Goal: Task Accomplishment & Management: Manage account settings

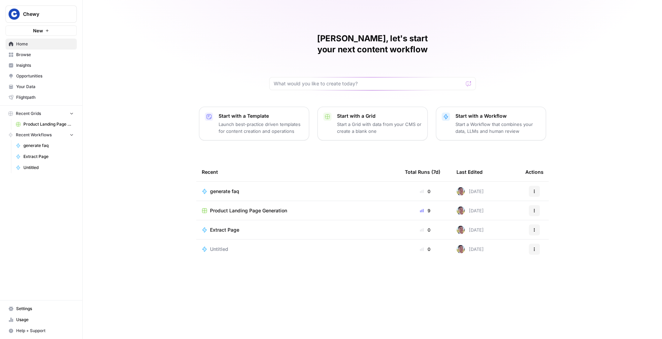
click at [47, 18] on button "Chewy" at bounding box center [41, 14] width 71 height 17
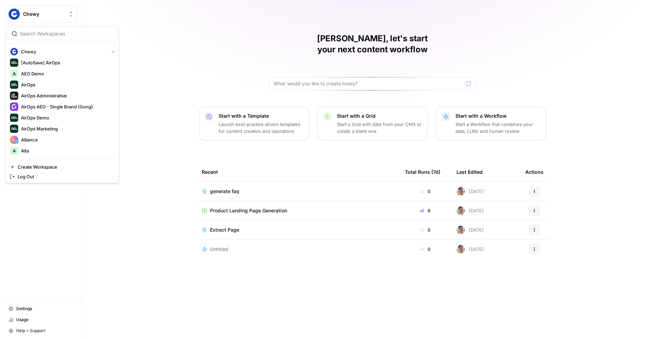
click at [53, 36] on input "search" at bounding box center [66, 33] width 93 height 7
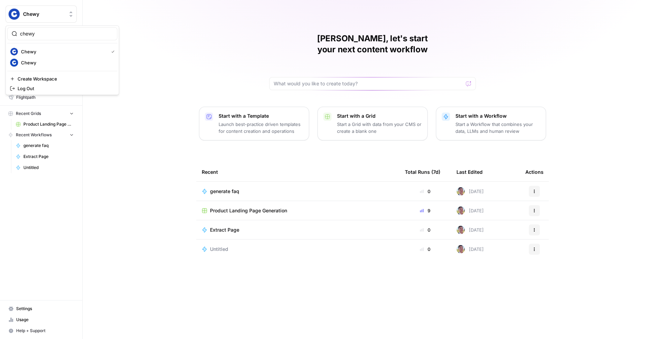
type input "chewy"
click at [155, 70] on div "[PERSON_NAME], let's start your next content workflow Start with a Template Lau…" at bounding box center [372, 169] width 579 height 339
click at [37, 69] on link "Insights" at bounding box center [41, 65] width 71 height 11
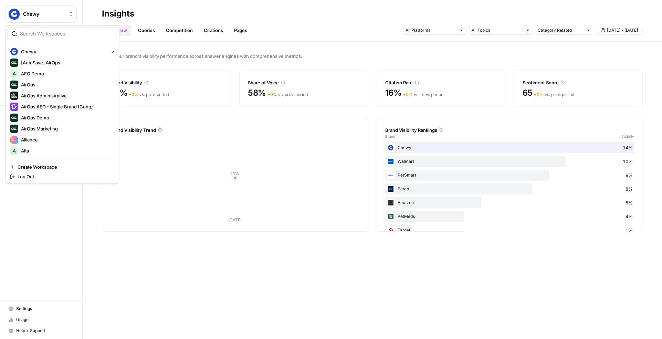
click at [52, 14] on span "Chewy" at bounding box center [44, 14] width 42 height 7
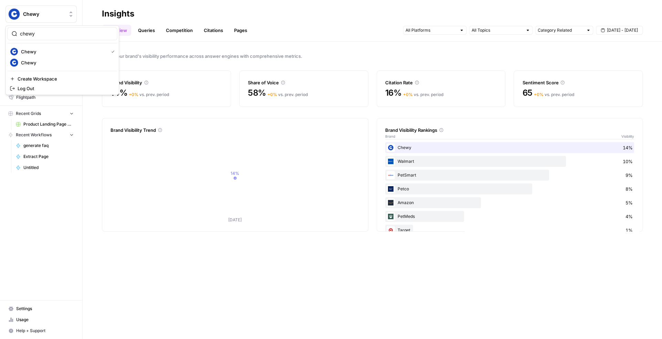
type input "chewy"
click at [43, 62] on span "Chewy" at bounding box center [66, 62] width 91 height 7
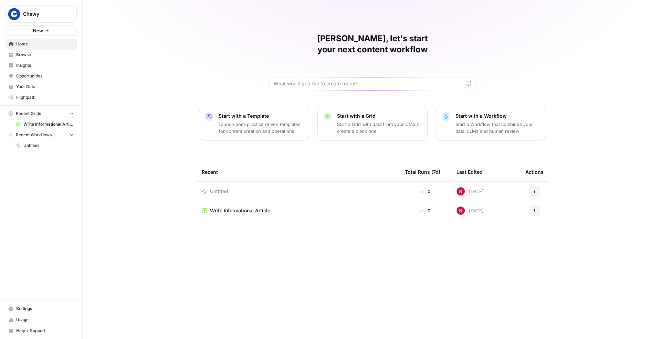
click at [44, 67] on span "Insights" at bounding box center [44, 65] width 57 height 6
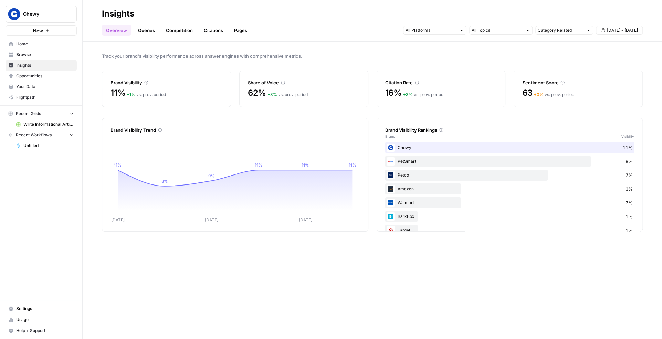
click at [42, 307] on span "Settings" at bounding box center [44, 309] width 57 height 6
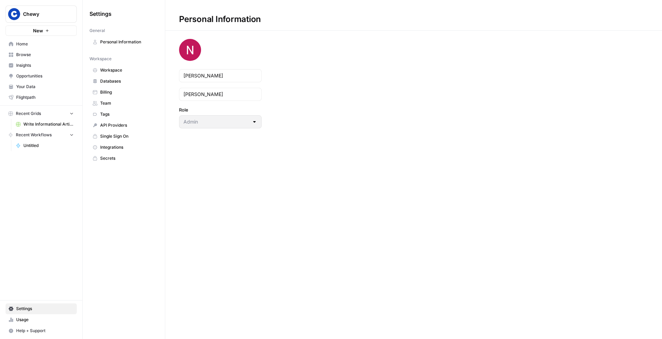
click at [116, 105] on span "Team" at bounding box center [127, 103] width 55 height 6
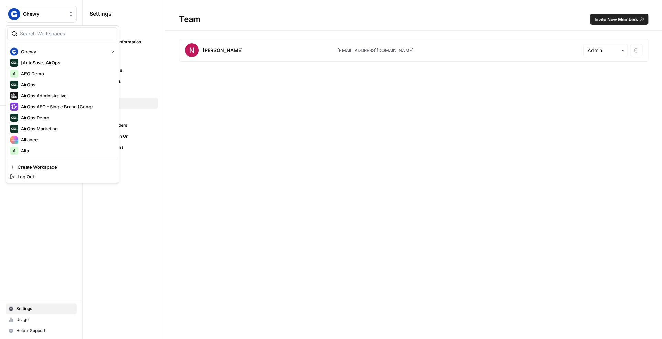
click at [54, 12] on span "Chewy" at bounding box center [44, 14] width 42 height 7
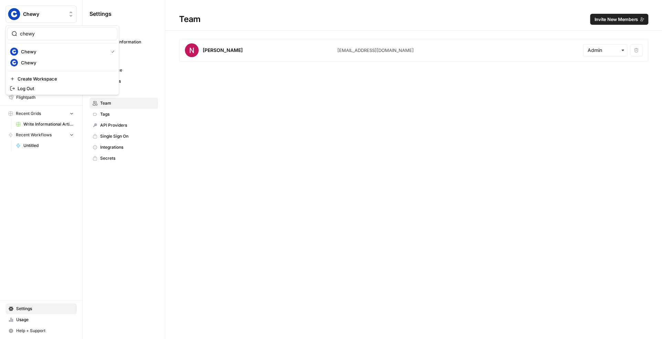
type input "chewy"
click at [49, 59] on span "Chewy" at bounding box center [66, 62] width 91 height 7
click at [51, 9] on button "Chewy" at bounding box center [41, 14] width 71 height 17
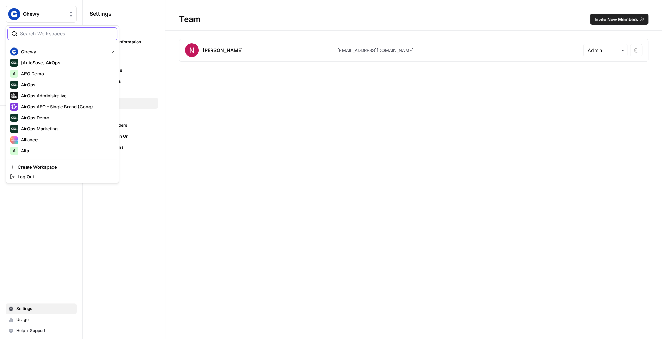
click at [54, 34] on input "search" at bounding box center [66, 33] width 93 height 7
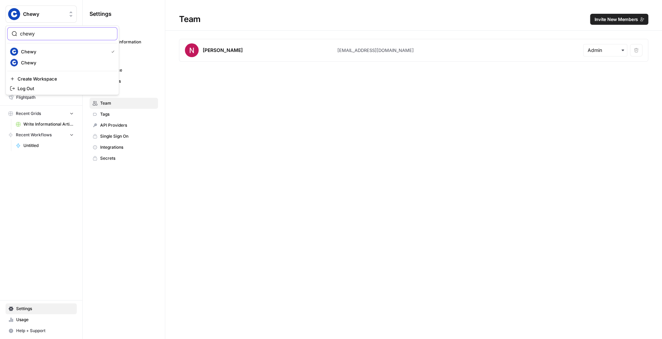
type input "chewy"
click at [49, 62] on span "Chewy" at bounding box center [66, 62] width 91 height 7
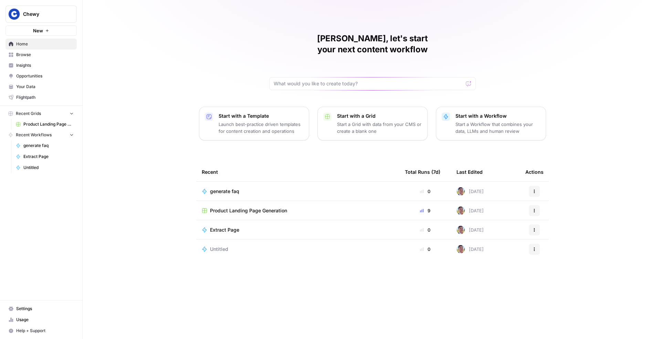
click at [34, 307] on span "Settings" at bounding box center [44, 309] width 57 height 6
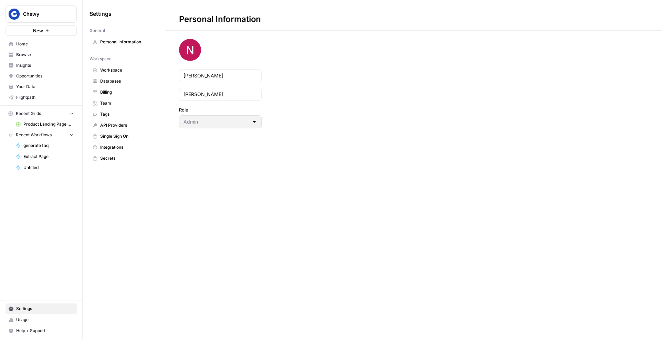
click at [111, 102] on span "Team" at bounding box center [127, 103] width 55 height 6
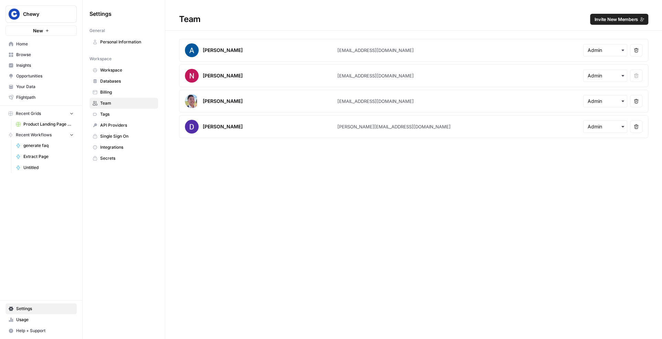
click at [36, 63] on span "Insights" at bounding box center [44, 65] width 57 height 6
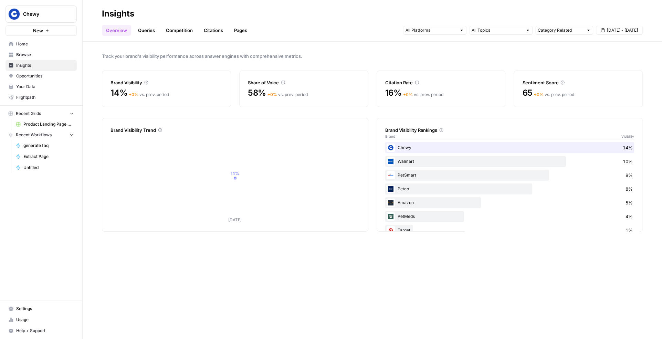
click at [56, 15] on span "Chewy" at bounding box center [44, 14] width 42 height 7
type input "chewy"
click at [51, 62] on span "Chewy" at bounding box center [66, 62] width 91 height 7
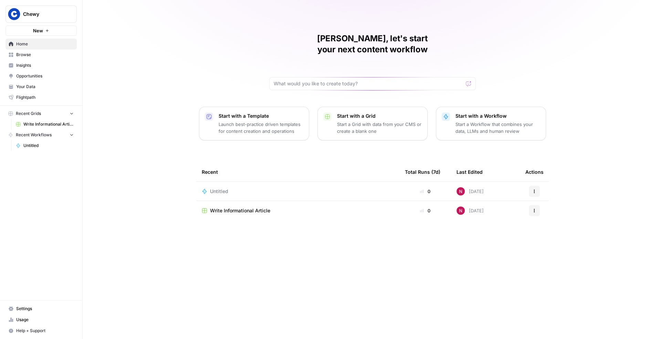
click at [40, 64] on span "Insights" at bounding box center [44, 65] width 57 height 6
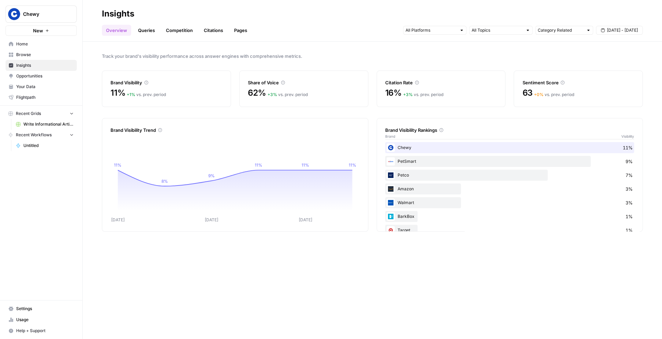
click at [147, 29] on link "Queries" at bounding box center [146, 30] width 25 height 11
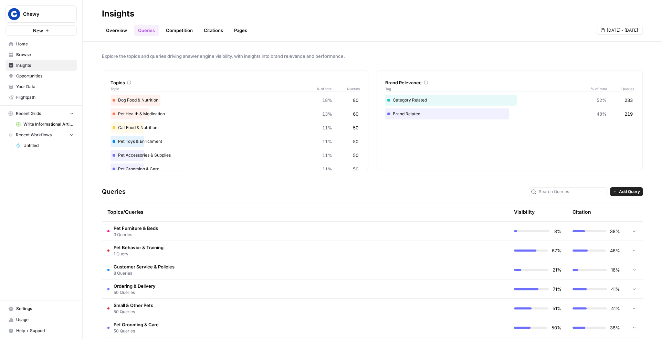
scroll to position [38, 0]
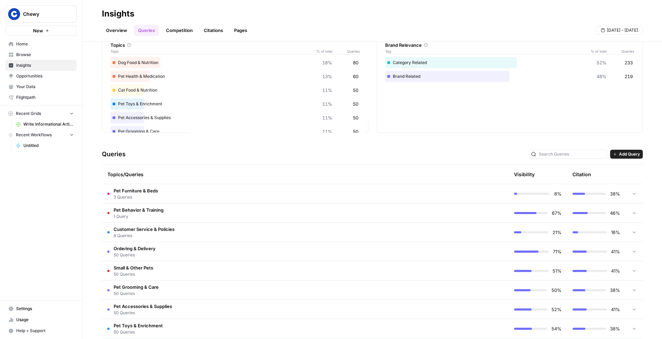
click at [282, 188] on td "Pet Furniture & Beds 3 Queries" at bounding box center [276, 193] width 348 height 19
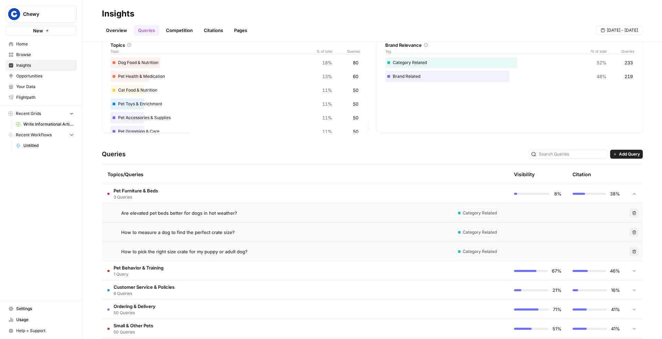
click at [282, 188] on td "Pet Furniture & Beds 3 Queries" at bounding box center [276, 193] width 348 height 19
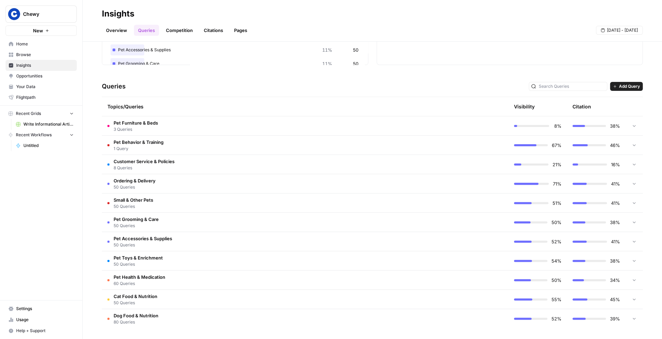
scroll to position [105, 0]
click at [283, 192] on td "Ordering & Delivery 50 Queries" at bounding box center [276, 184] width 348 height 19
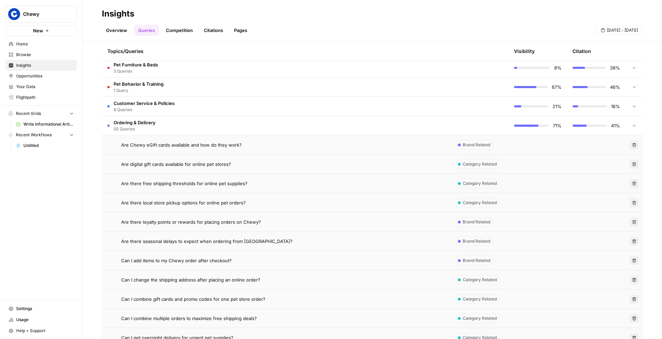
scroll to position [165, 0]
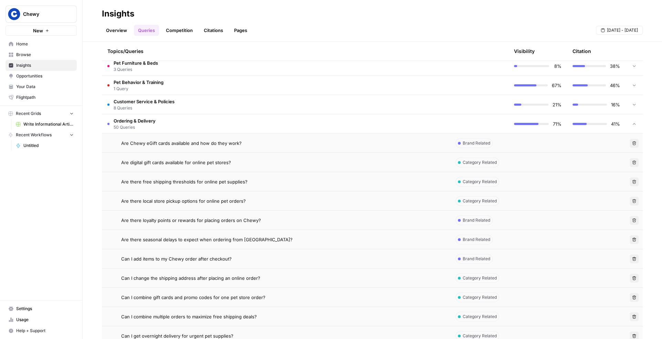
click at [284, 122] on td "Ordering & Delivery 50 Queries" at bounding box center [276, 123] width 348 height 19
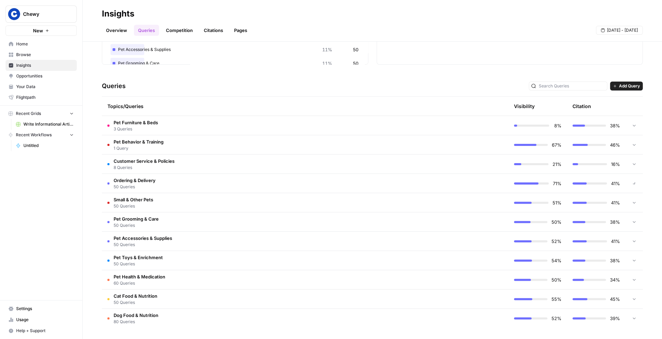
scroll to position [105, 0]
click at [263, 240] on td "Pet Accessories & Supplies 50 Queries" at bounding box center [276, 241] width 348 height 19
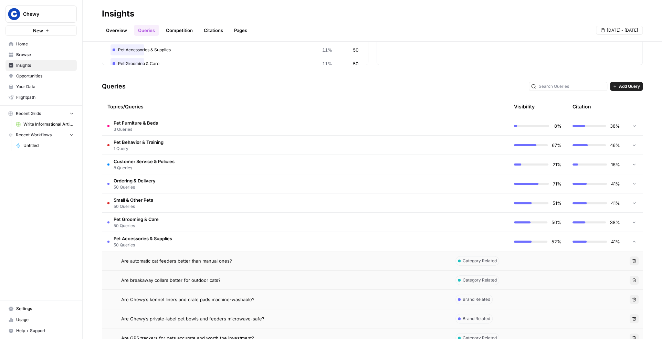
click at [263, 240] on td "Pet Accessories & Supplies 50 Queries" at bounding box center [276, 241] width 348 height 19
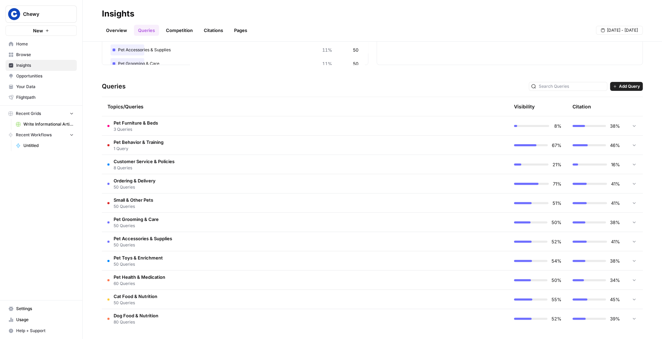
click at [65, 12] on span "Chewy" at bounding box center [44, 14] width 42 height 7
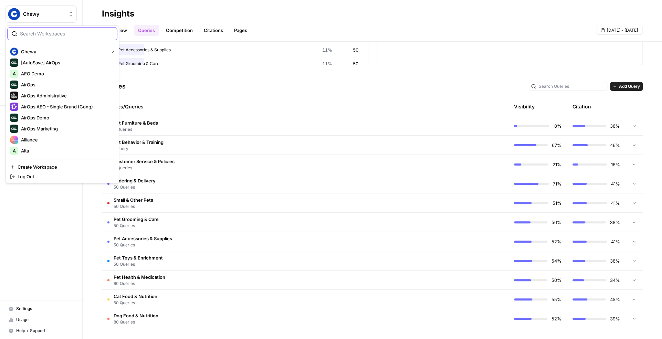
click at [54, 36] on input "search" at bounding box center [66, 33] width 93 height 7
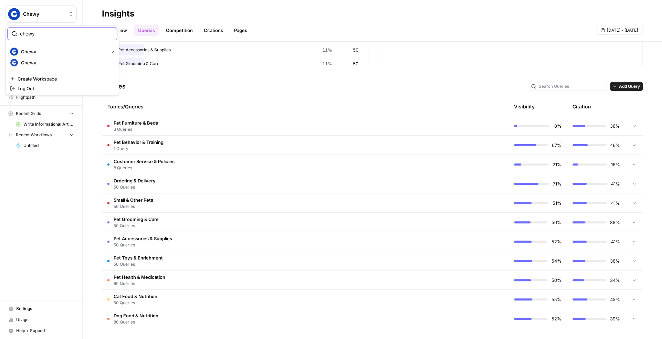
type input "chewy"
click at [52, 65] on span "Chewy" at bounding box center [66, 62] width 91 height 7
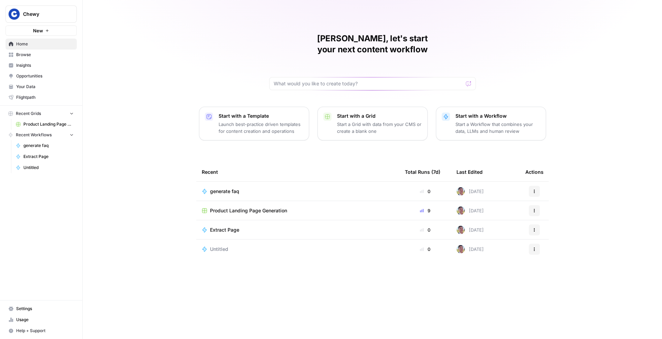
click at [52, 66] on span "Insights" at bounding box center [44, 65] width 57 height 6
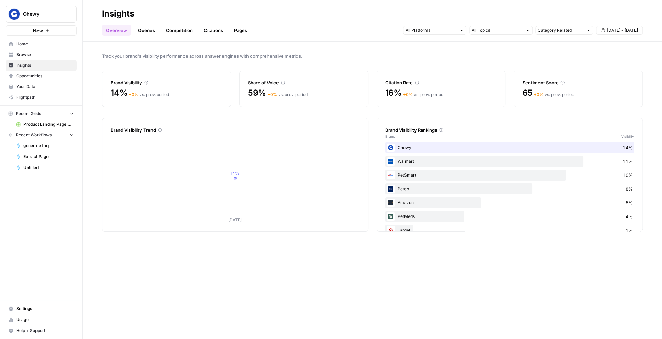
click at [145, 28] on link "Queries" at bounding box center [146, 30] width 25 height 11
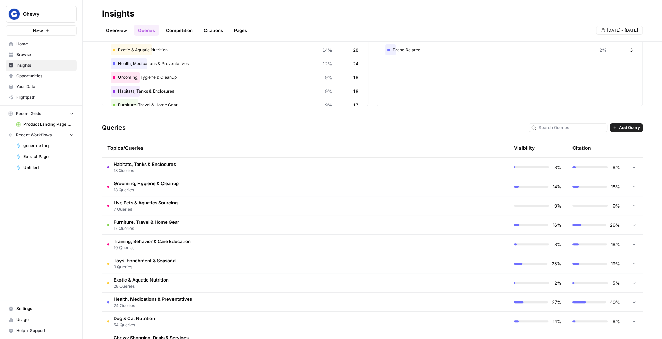
scroll to position [86, 0]
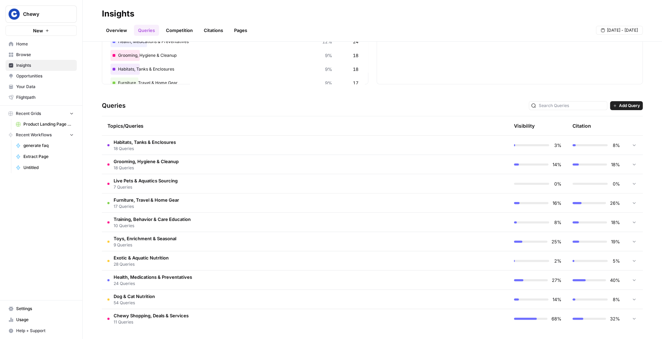
click at [193, 165] on td "Grooming, Hygiene & Cleanup 18 Queries" at bounding box center [276, 164] width 348 height 19
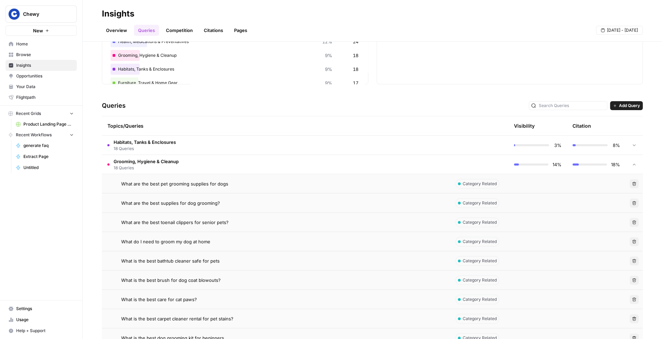
click at [196, 157] on td "Grooming, Hygiene & Cleanup 18 Queries" at bounding box center [276, 164] width 348 height 19
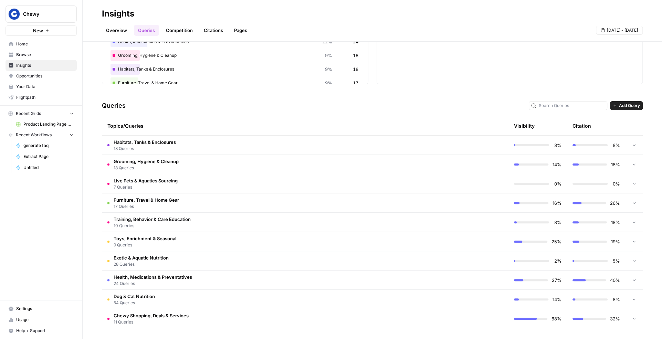
click at [196, 145] on td "Habitats, Tanks & Enclosures 18 Queries" at bounding box center [276, 145] width 348 height 19
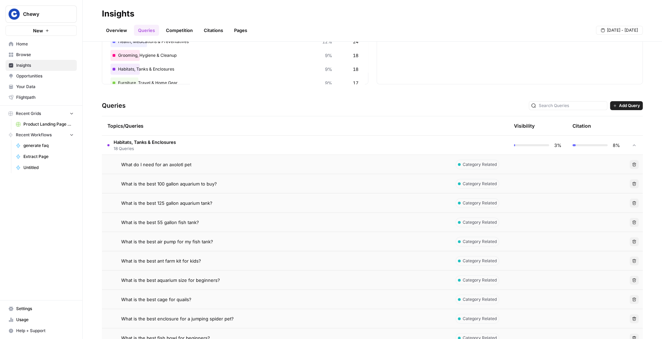
click at [196, 145] on td "Habitats, Tanks & Enclosures 18 Queries" at bounding box center [276, 145] width 348 height 19
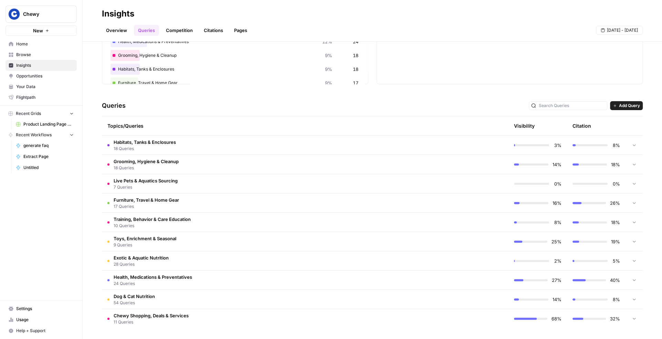
click at [233, 258] on td "Exotic & Aquatic Nutrition 28 Queries" at bounding box center [276, 260] width 348 height 19
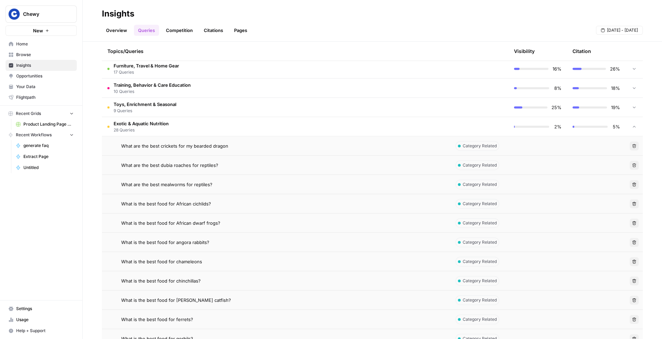
scroll to position [221, 0]
click at [234, 122] on td "Exotic & Aquatic Nutrition 28 Queries" at bounding box center [276, 125] width 348 height 19
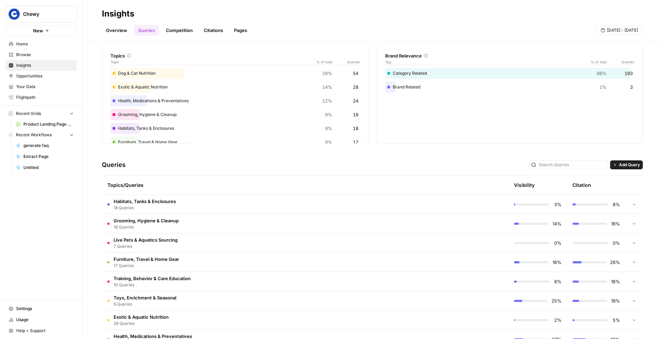
scroll to position [0, 0]
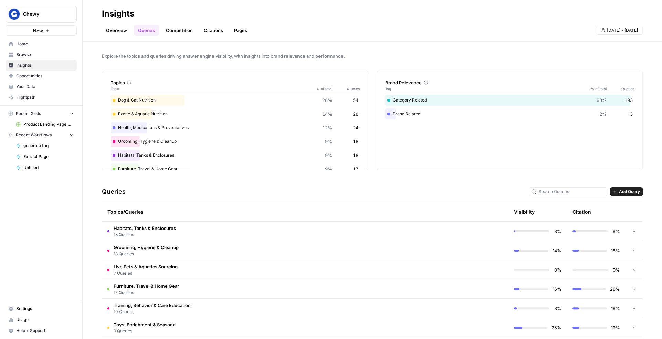
click at [33, 310] on span "Settings" at bounding box center [44, 309] width 57 height 6
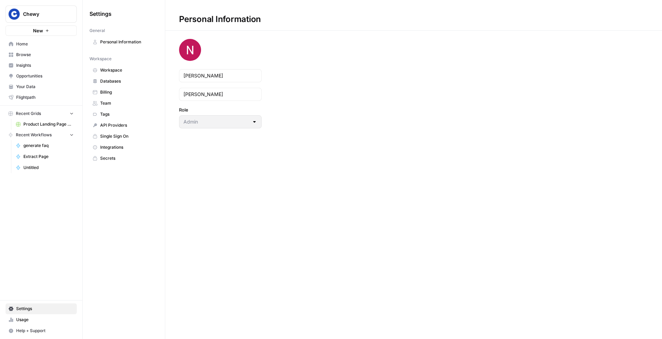
click at [117, 101] on span "Team" at bounding box center [127, 103] width 55 height 6
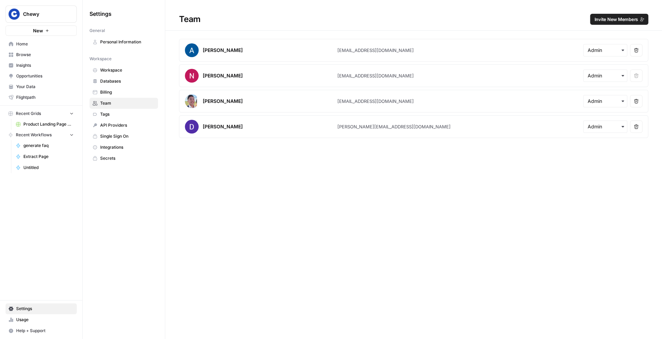
click at [612, 19] on span "Invite New Members" at bounding box center [616, 19] width 44 height 7
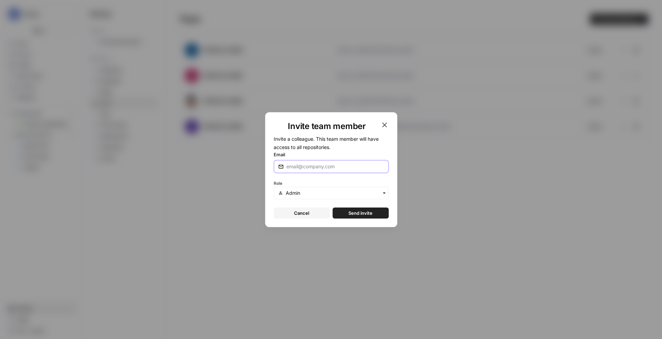
click at [310, 166] on input "Email" at bounding box center [335, 166] width 98 height 7
paste input "justina@airops.com"
type input "justina@airops.com"
click at [345, 211] on button "Send invite" at bounding box center [361, 213] width 56 height 11
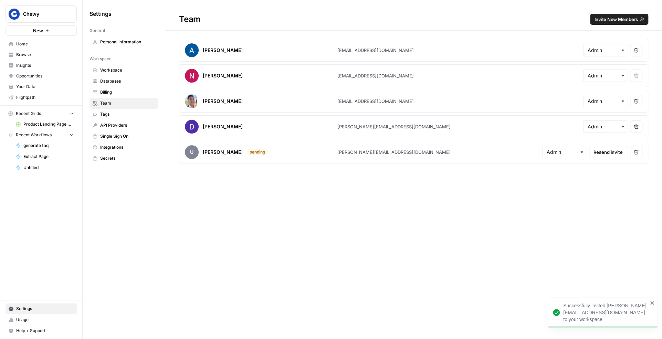
click at [605, 18] on span "Invite New Members" at bounding box center [616, 19] width 44 height 7
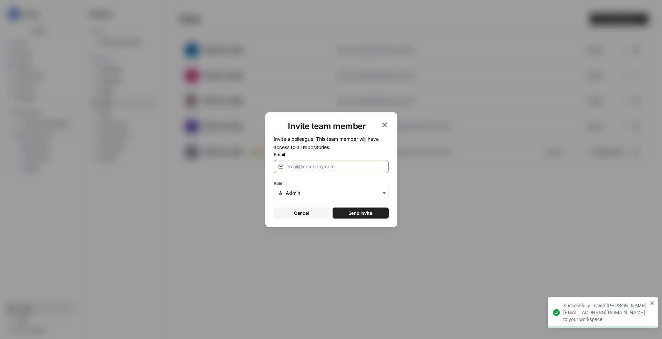
click at [321, 167] on input "Email" at bounding box center [335, 166] width 98 height 7
paste input "nick.casale@airops.com"
type input "nick.casale@airops.com"
click at [361, 217] on button "Send invite" at bounding box center [361, 213] width 56 height 11
